Goal: Task Accomplishment & Management: Use online tool/utility

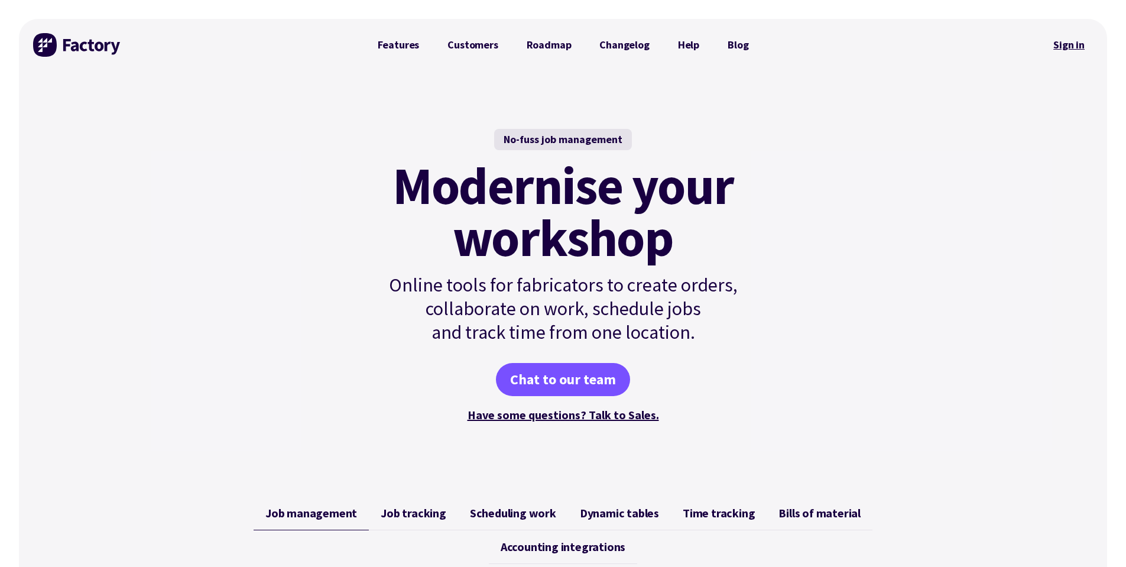
click at [1062, 49] on link "Sign in" at bounding box center [1069, 44] width 48 height 27
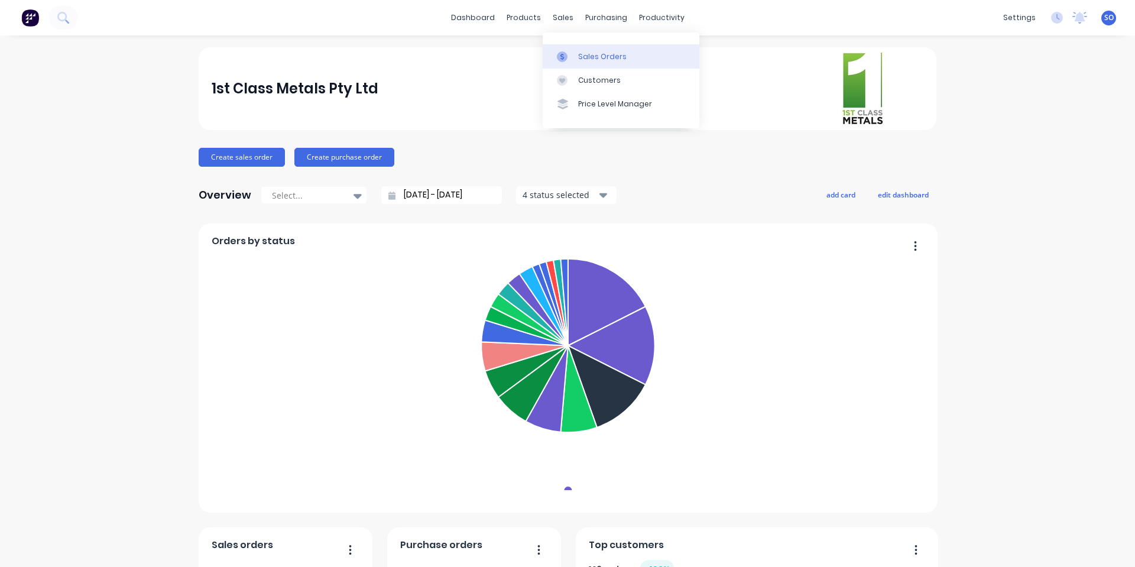
click at [584, 52] on div "Sales Orders" at bounding box center [602, 56] width 48 height 11
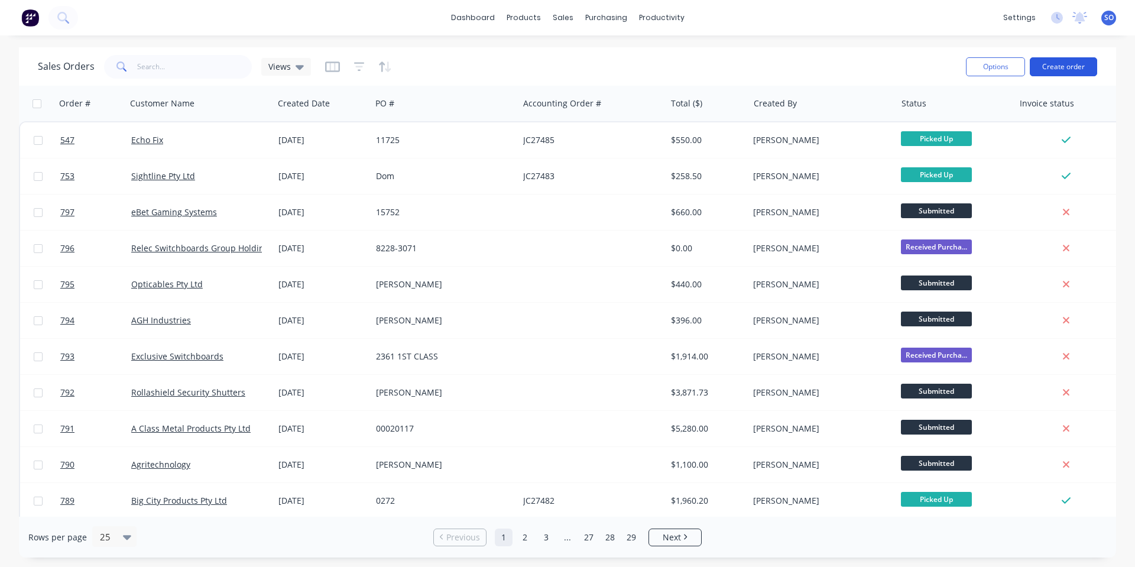
click at [1063, 61] on button "Create order" at bounding box center [1063, 66] width 67 height 19
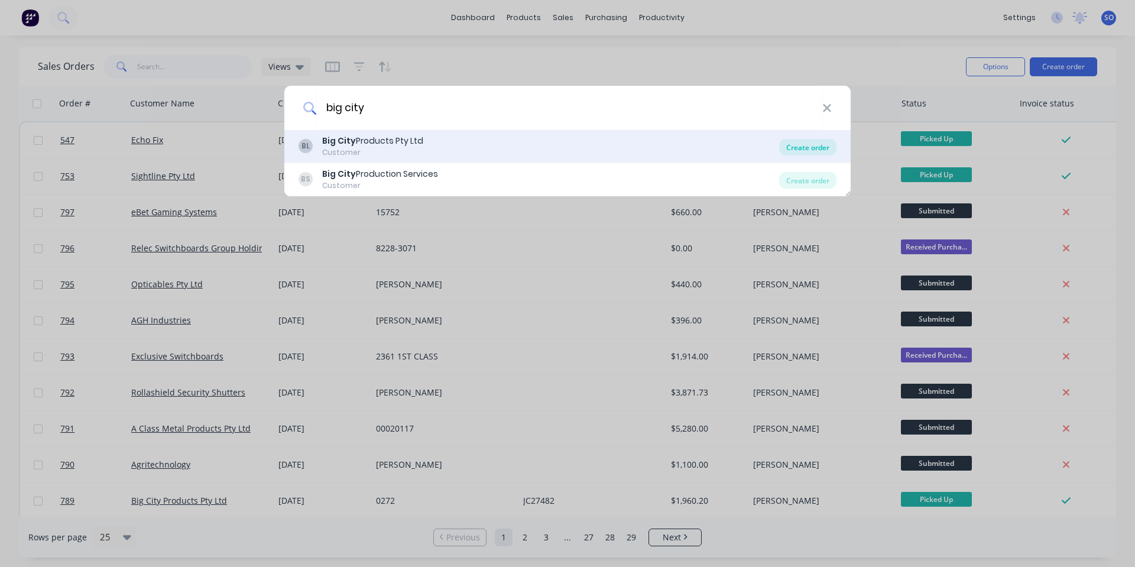
type input "big city"
click at [796, 144] on div "Create order" at bounding box center [807, 147] width 57 height 17
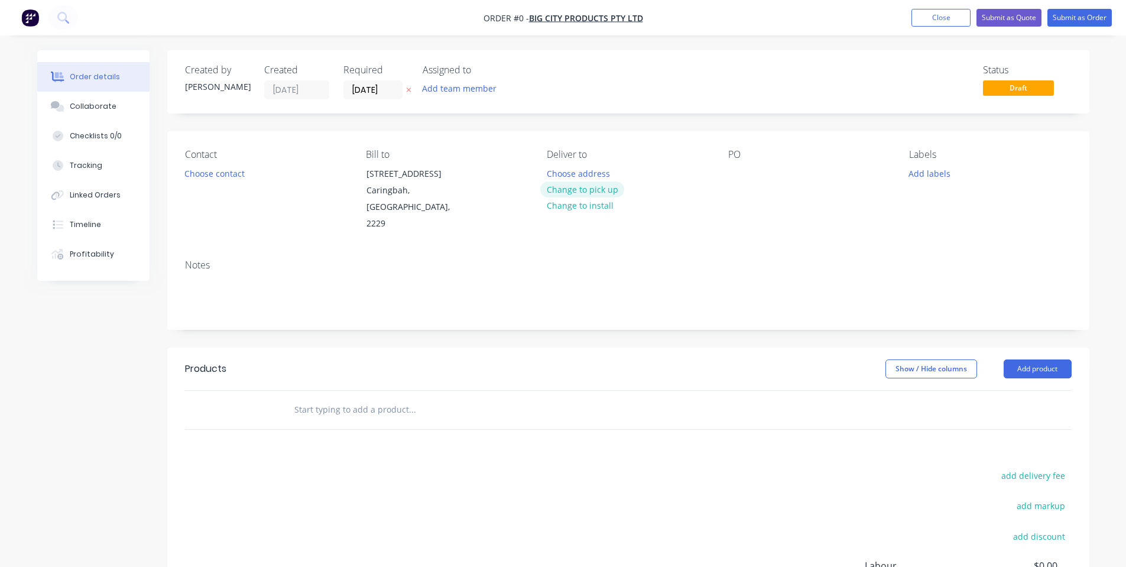
click at [591, 189] on button "Change to pick up" at bounding box center [582, 190] width 84 height 16
click at [746, 173] on div at bounding box center [737, 173] width 19 height 17
click at [778, 188] on div "PO 0273" at bounding box center [809, 190] width 162 height 83
click at [641, 398] on div at bounding box center [492, 410] width 416 height 24
click at [613, 419] on div "Products Show / Hide columns Add product add delivery fee add markup add discou…" at bounding box center [628, 531] width 922 height 366
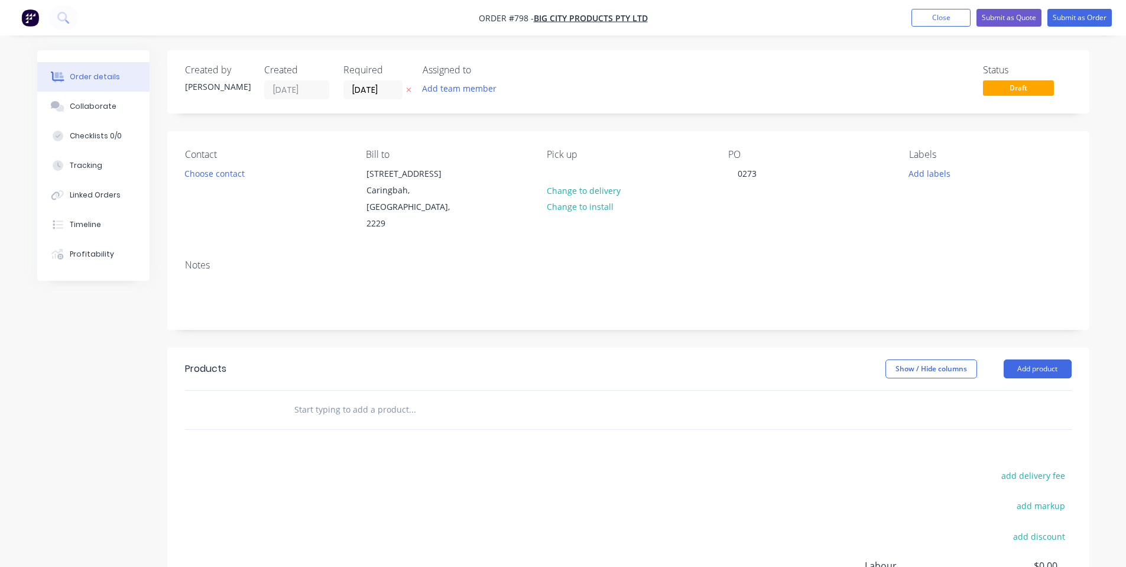
click at [448, 398] on input "text" at bounding box center [412, 410] width 236 height 24
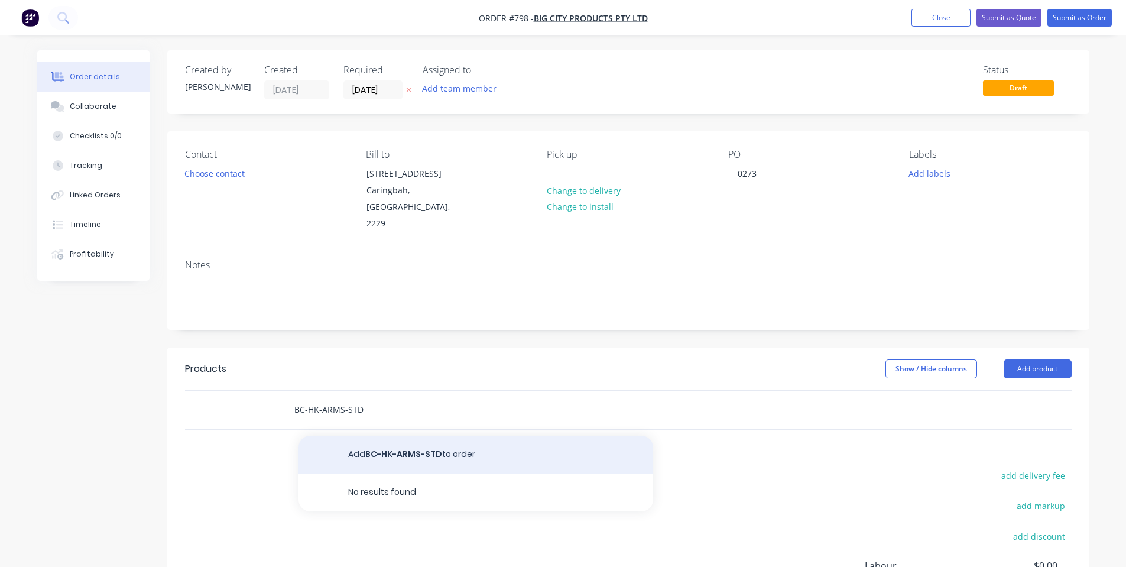
type input "BC-HK-ARMS-STD"
click at [345, 443] on button "Add BC-HK-ARMS-STD to order" at bounding box center [476, 455] width 355 height 38
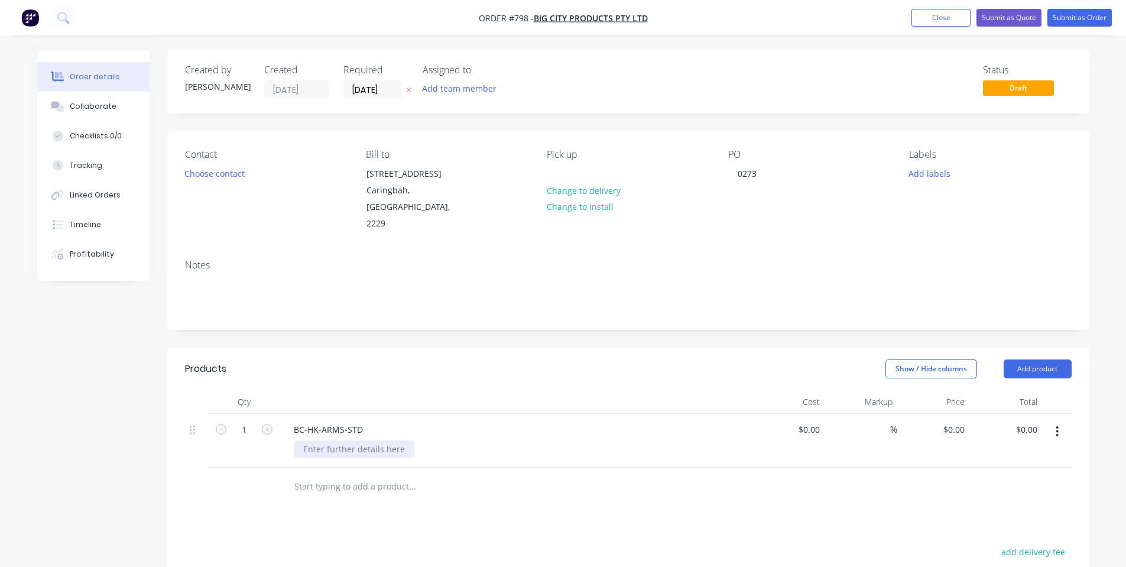
click at [353, 440] on div at bounding box center [354, 448] width 121 height 17
click at [393, 359] on div "Show / Hide columns Add product" at bounding box center [722, 368] width 698 height 19
click at [242, 421] on input "1" at bounding box center [244, 430] width 31 height 18
type input "2"
click at [443, 370] on header "Products Show / Hide columns Add product" at bounding box center [628, 369] width 922 height 43
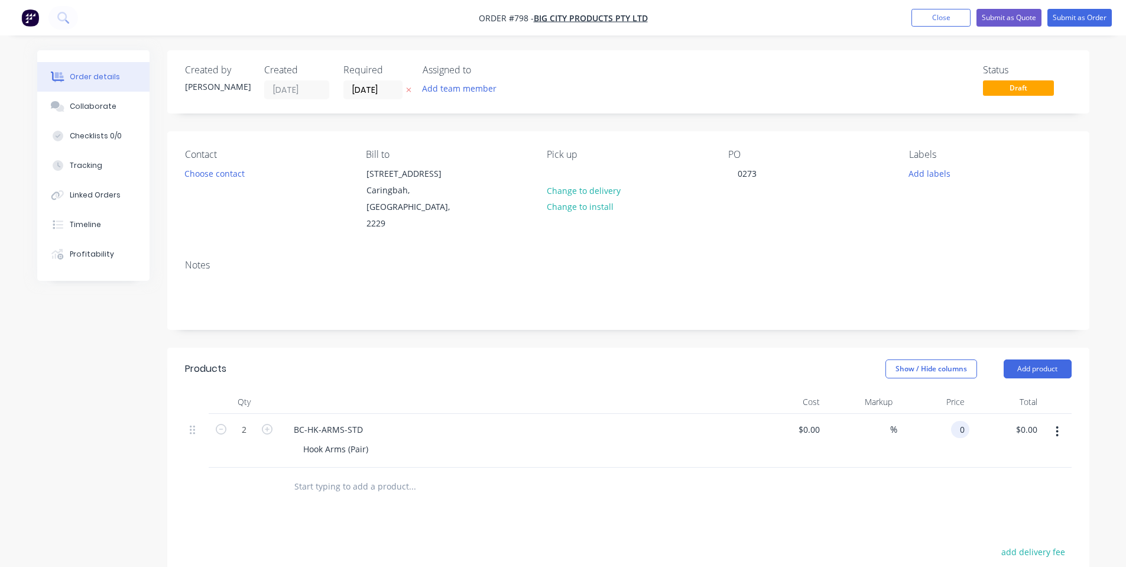
click at [963, 421] on input "0" at bounding box center [963, 429] width 14 height 17
type input "$42.00"
type input "$84.00"
click at [633, 363] on header "Products Show / Hide columns Add product" at bounding box center [628, 369] width 922 height 43
click at [1081, 22] on button "Submit as Order" at bounding box center [1080, 18] width 64 height 18
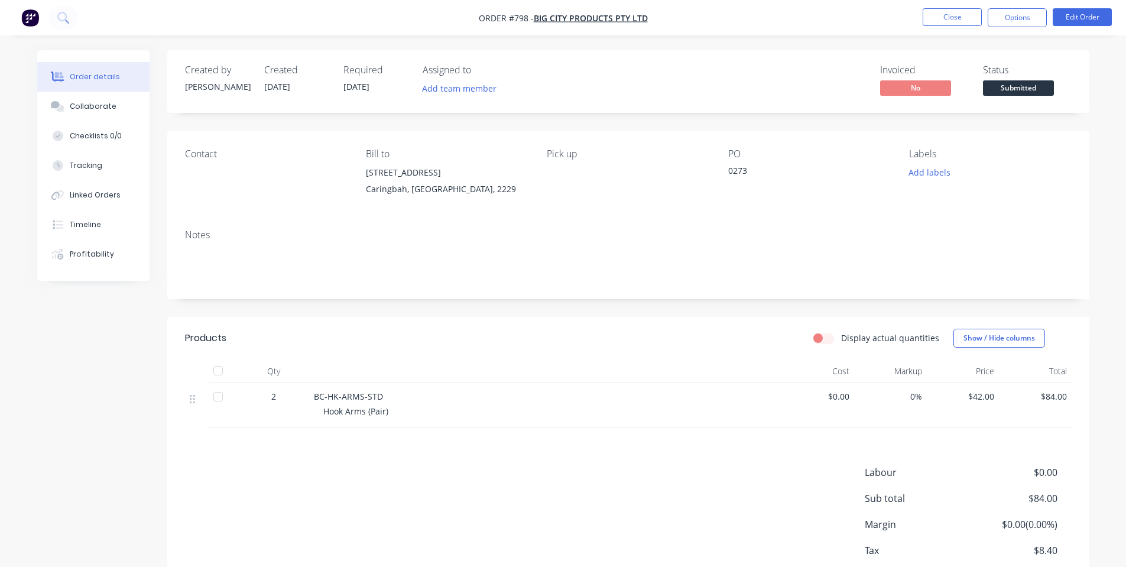
drag, startPoint x: 1036, startPoint y: 20, endPoint x: 1022, endPoint y: 30, distance: 17.4
click at [1035, 20] on button "Options" at bounding box center [1017, 17] width 59 height 19
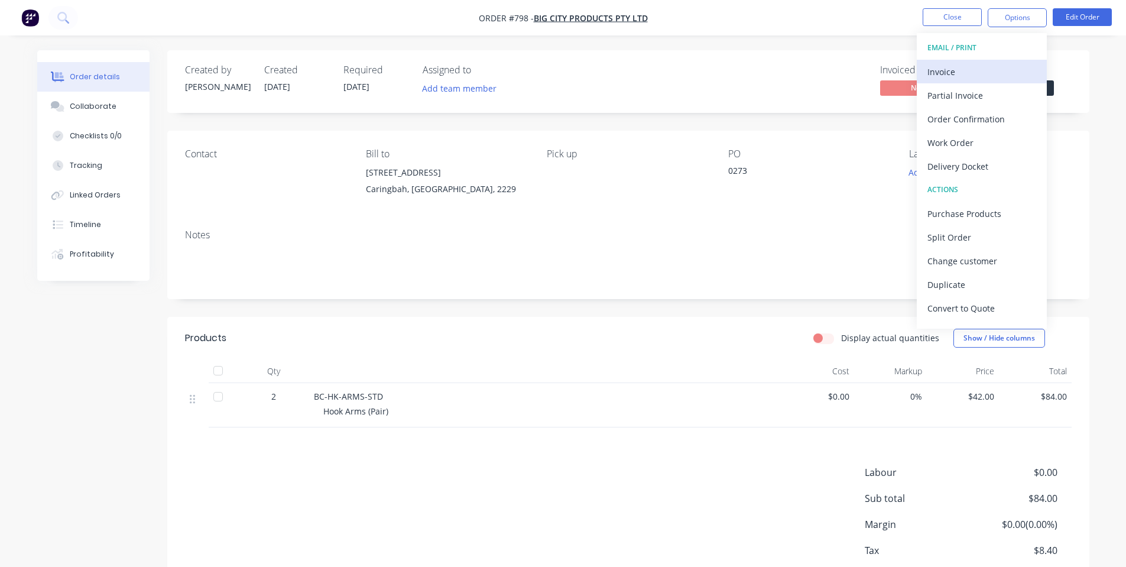
click at [983, 61] on button "Invoice" at bounding box center [982, 72] width 130 height 24
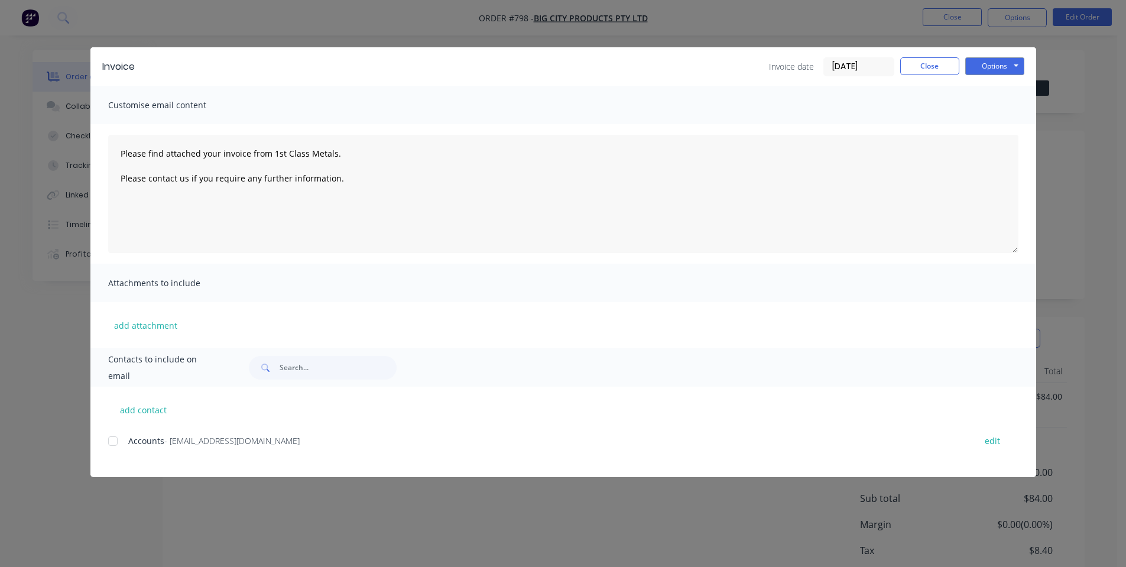
click at [118, 440] on div at bounding box center [113, 441] width 24 height 24
click at [987, 63] on button "Options" at bounding box center [994, 66] width 59 height 18
click at [1018, 121] on button "Email" at bounding box center [1003, 126] width 76 height 20
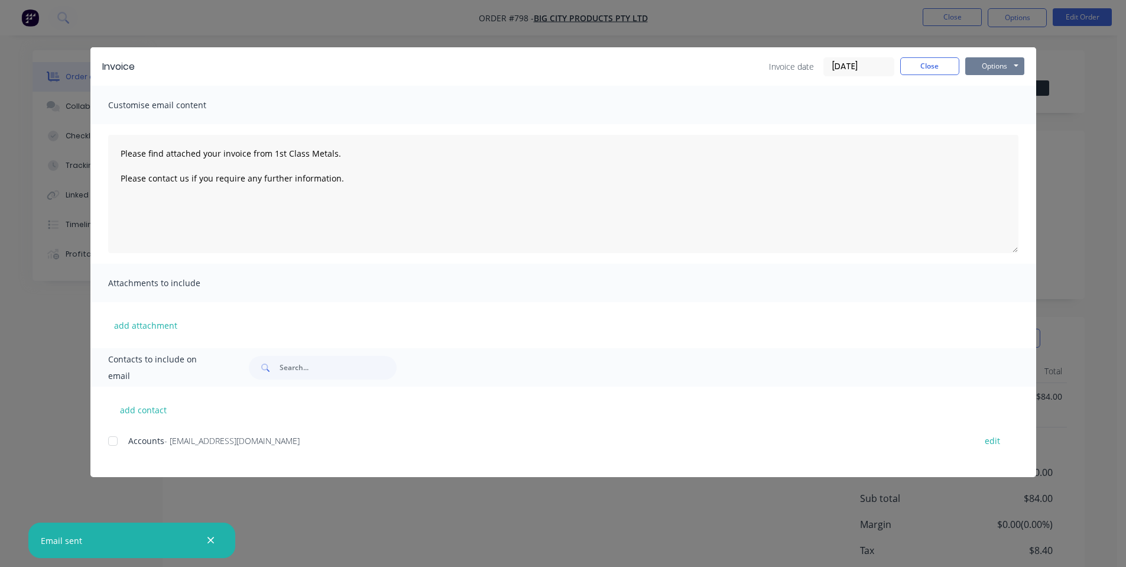
click at [983, 68] on button "Options" at bounding box center [994, 66] width 59 height 18
click at [981, 90] on button "Preview" at bounding box center [1003, 87] width 76 height 20
click at [975, 59] on button "Options" at bounding box center [994, 66] width 59 height 18
click at [981, 89] on button "Preview" at bounding box center [1003, 87] width 76 height 20
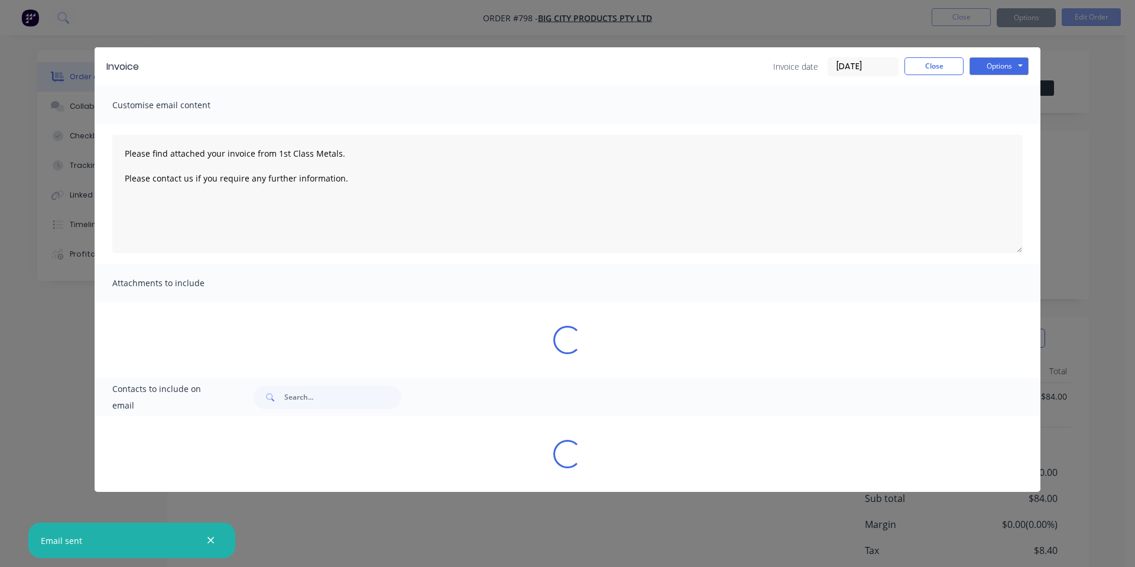
type textarea "Please find attached your invoice from 1st Class Metals. Please contact us if y…"
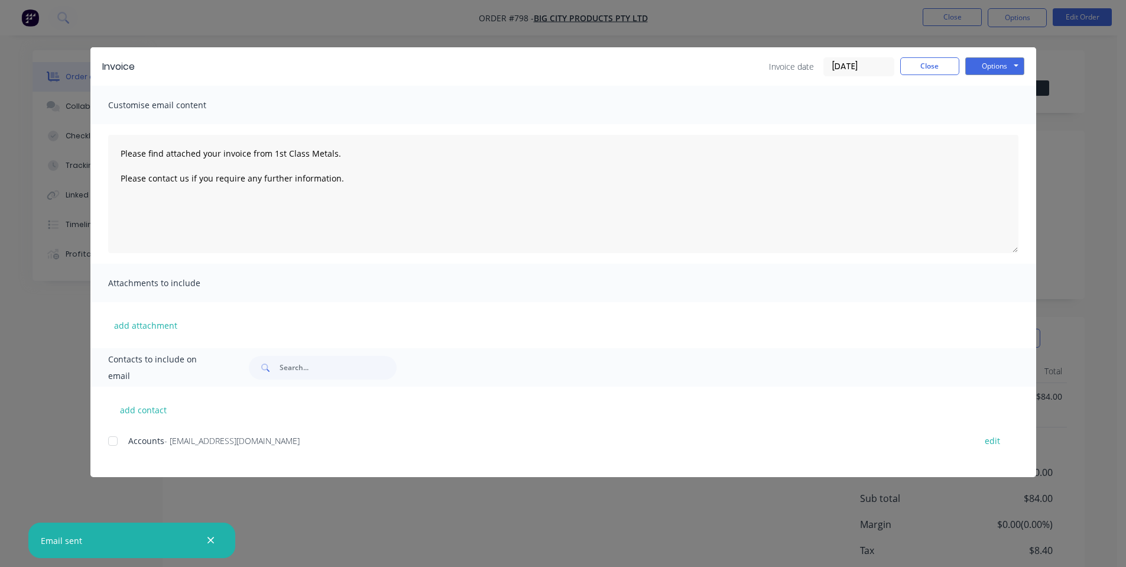
click at [355, 67] on div "Invoice date [DATE] Close Options Preview Print Email" at bounding box center [586, 66] width 878 height 19
click at [944, 59] on button "Close" at bounding box center [929, 66] width 59 height 18
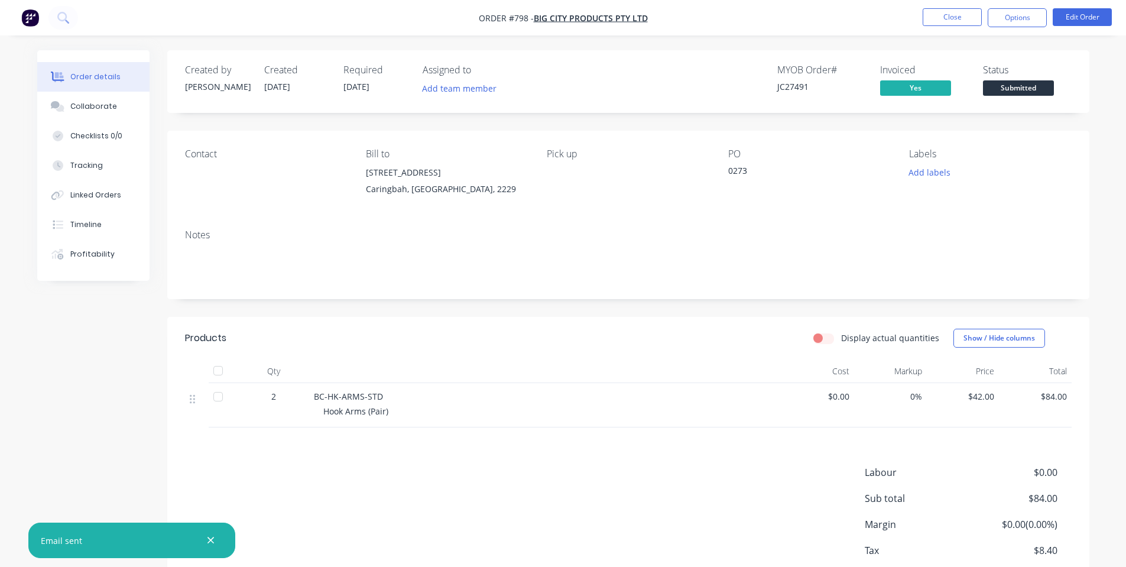
click at [950, 30] on nav "Order #798 - Big City Products Pty Ltd Close Options Edit Order" at bounding box center [563, 17] width 1126 height 35
click at [1005, 82] on span "Submitted" at bounding box center [1018, 87] width 71 height 15
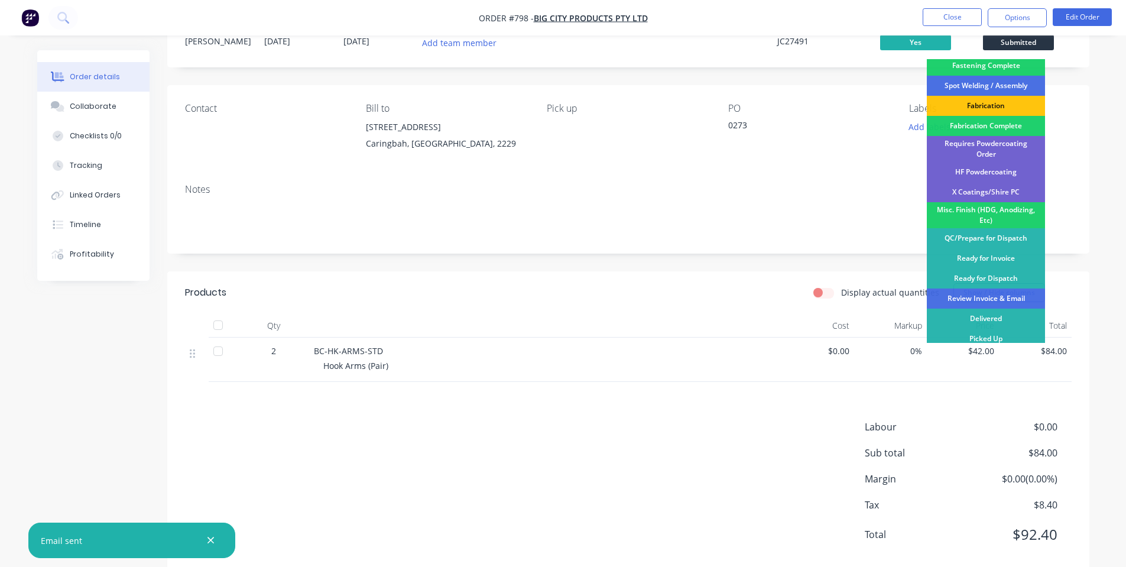
scroll to position [71, 0]
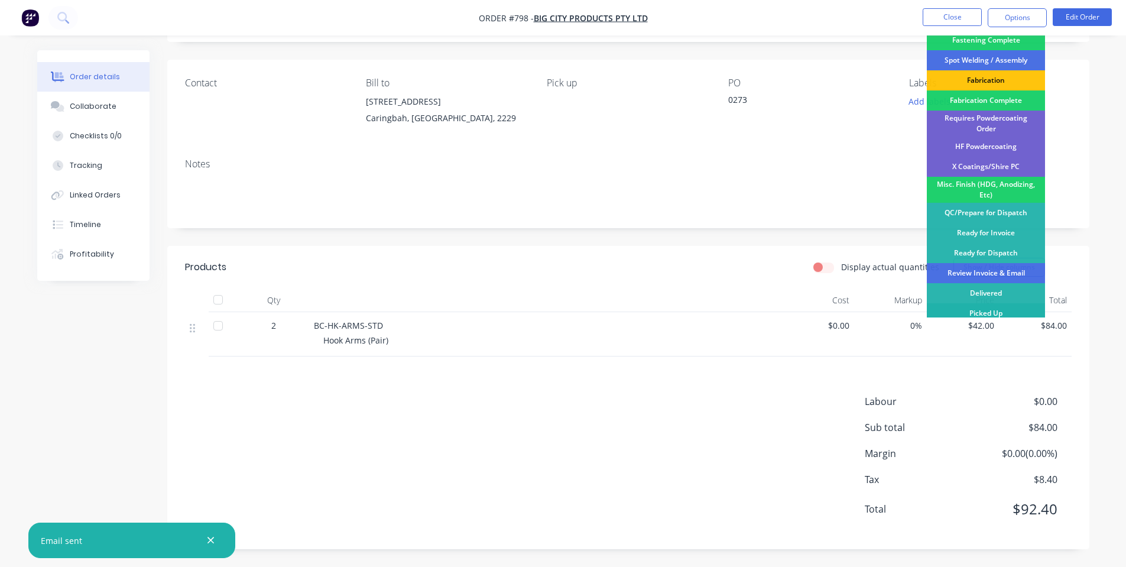
click at [995, 311] on div "Picked Up" at bounding box center [986, 313] width 118 height 20
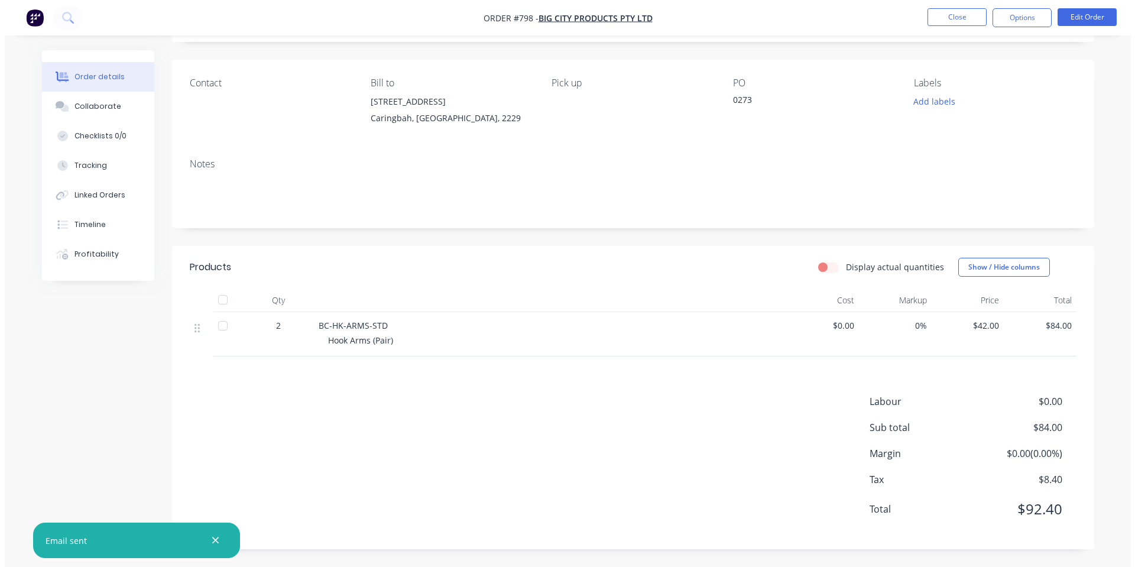
scroll to position [0, 0]
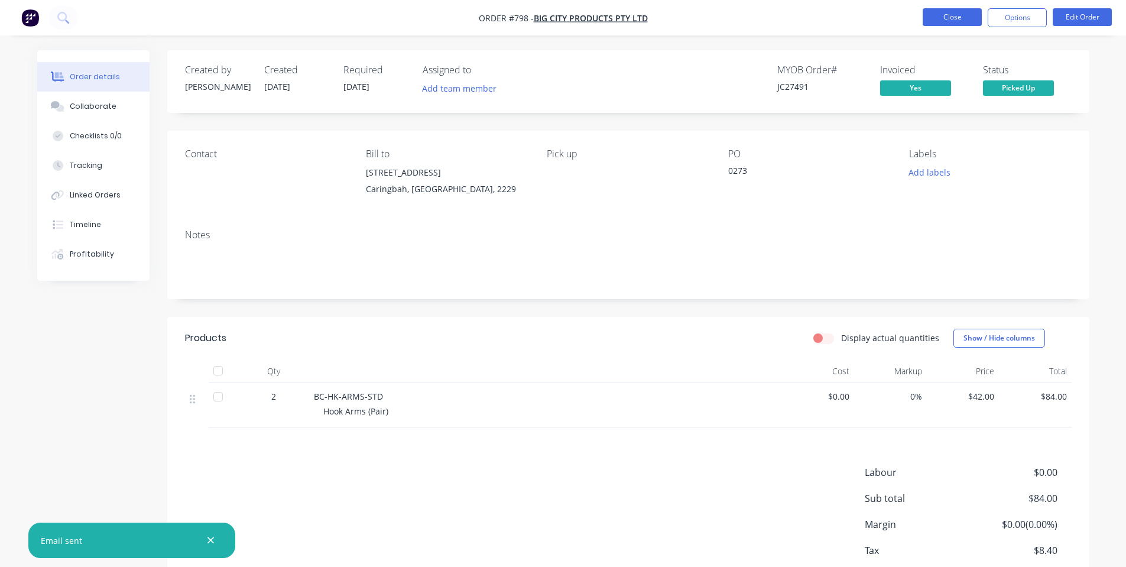
click at [939, 22] on button "Close" at bounding box center [952, 17] width 59 height 18
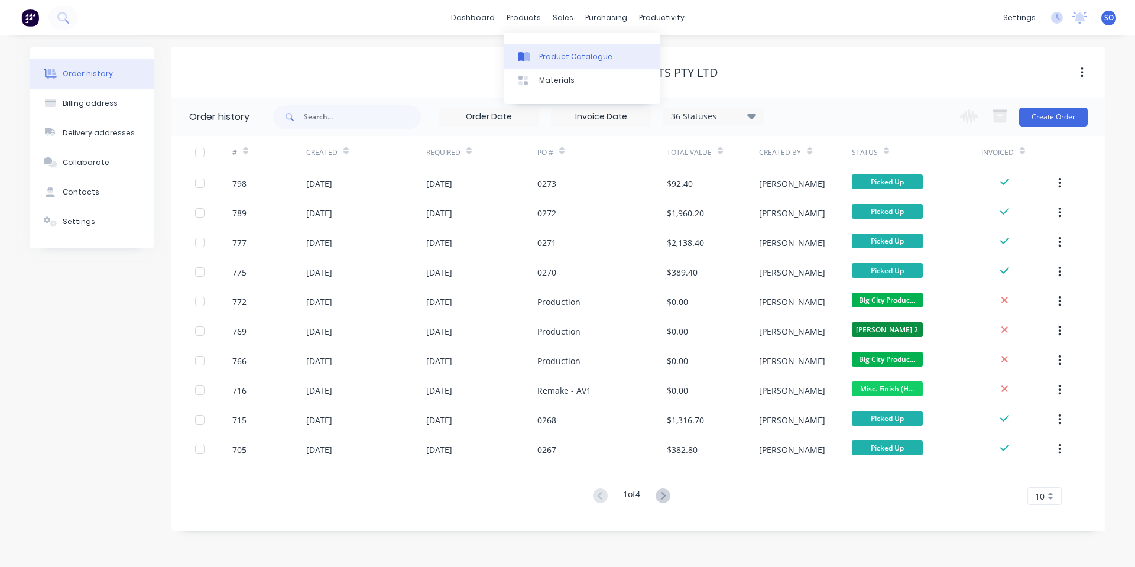
click at [542, 51] on div "Product Catalogue" at bounding box center [575, 56] width 73 height 11
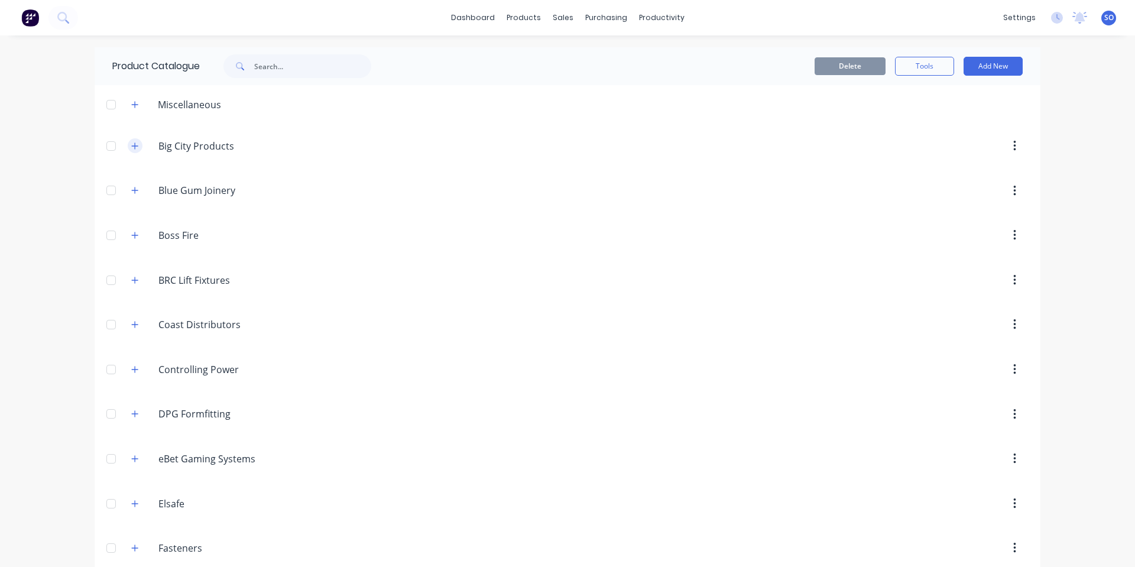
click at [135, 148] on button "button" at bounding box center [135, 145] width 15 height 15
